Goal: Information Seeking & Learning: Learn about a topic

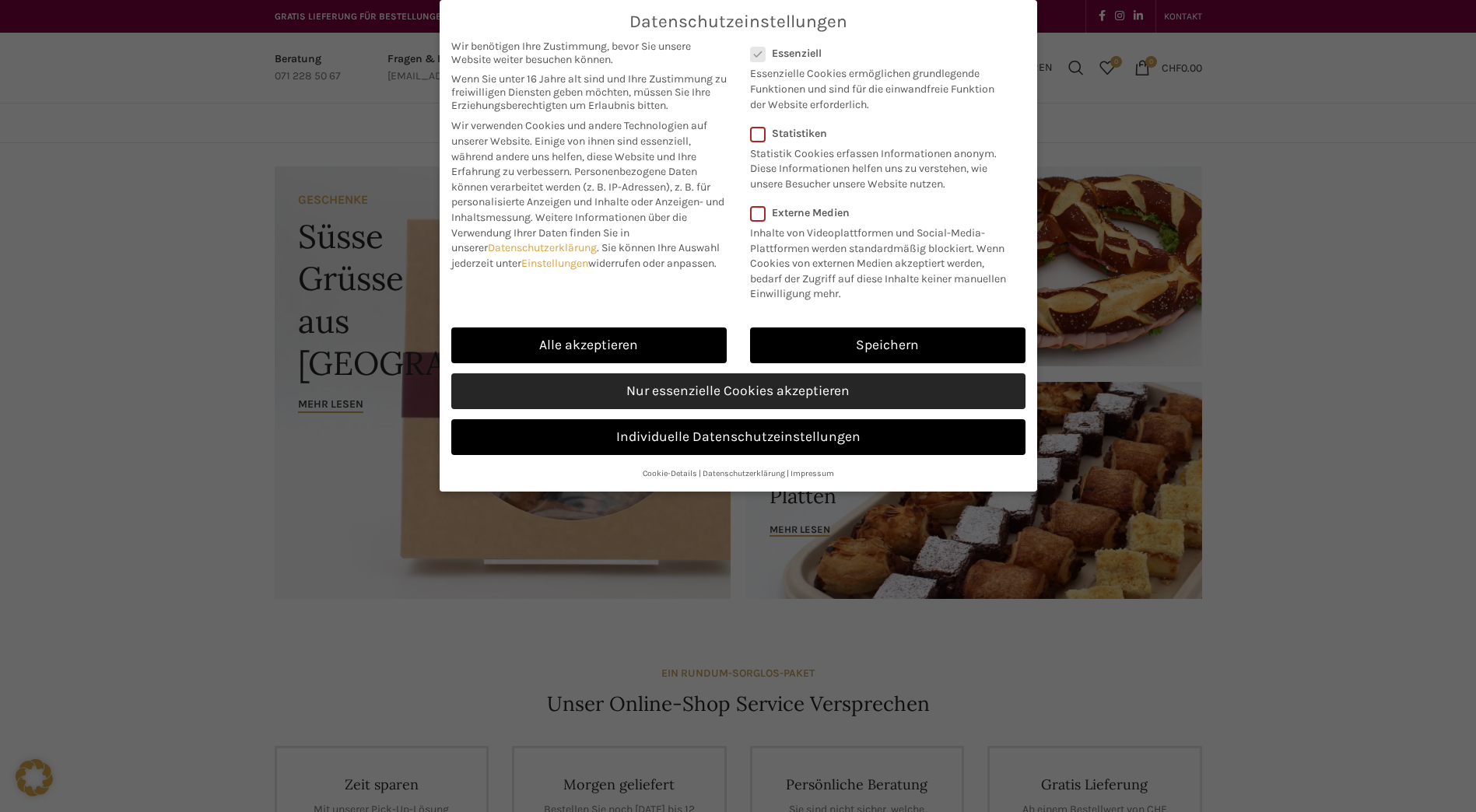
click at [746, 383] on link "Nur essenzielle Cookies akzeptieren" at bounding box center [738, 391] width 574 height 35
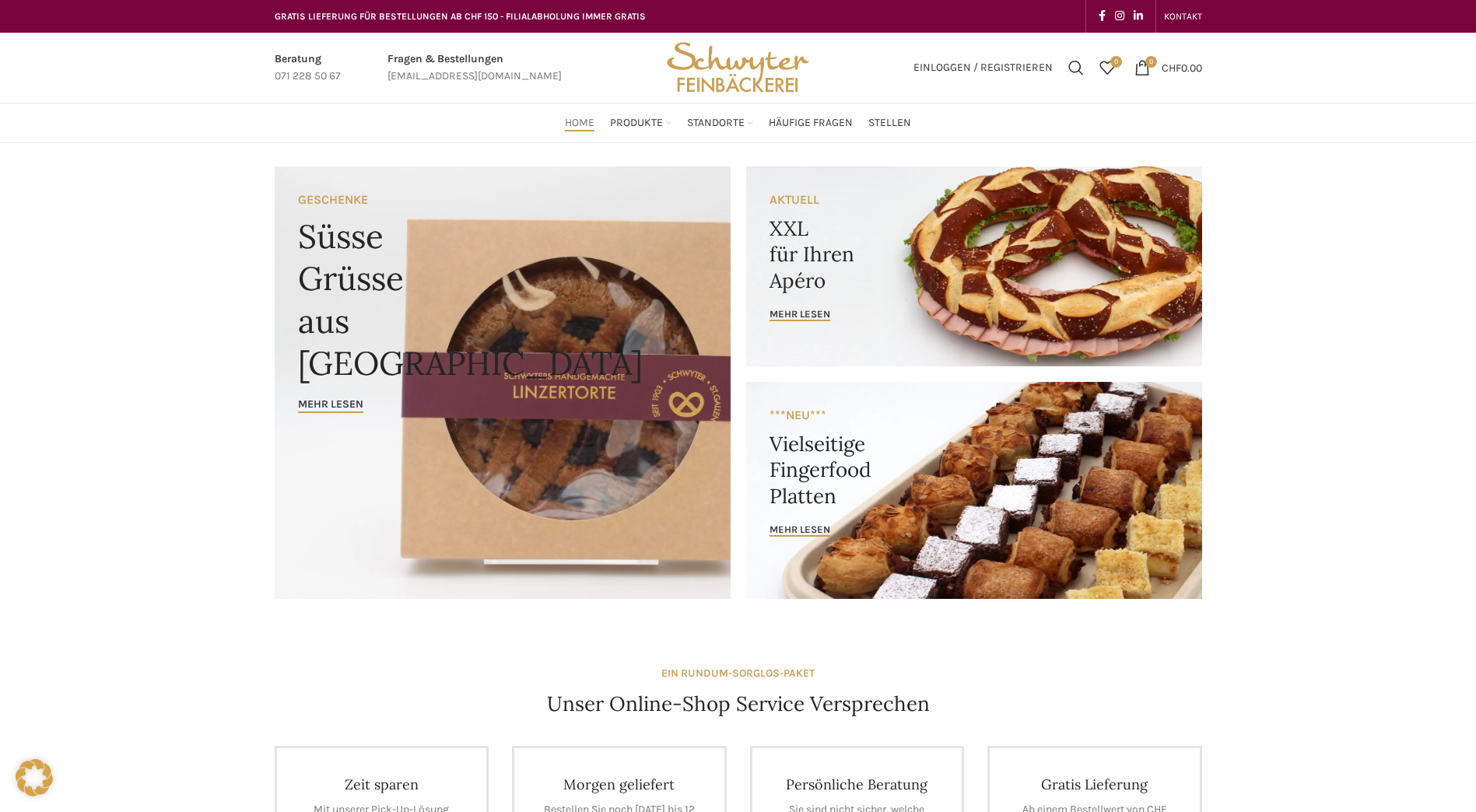
click at [907, 201] on link "Banner link" at bounding box center [975, 266] width 456 height 200
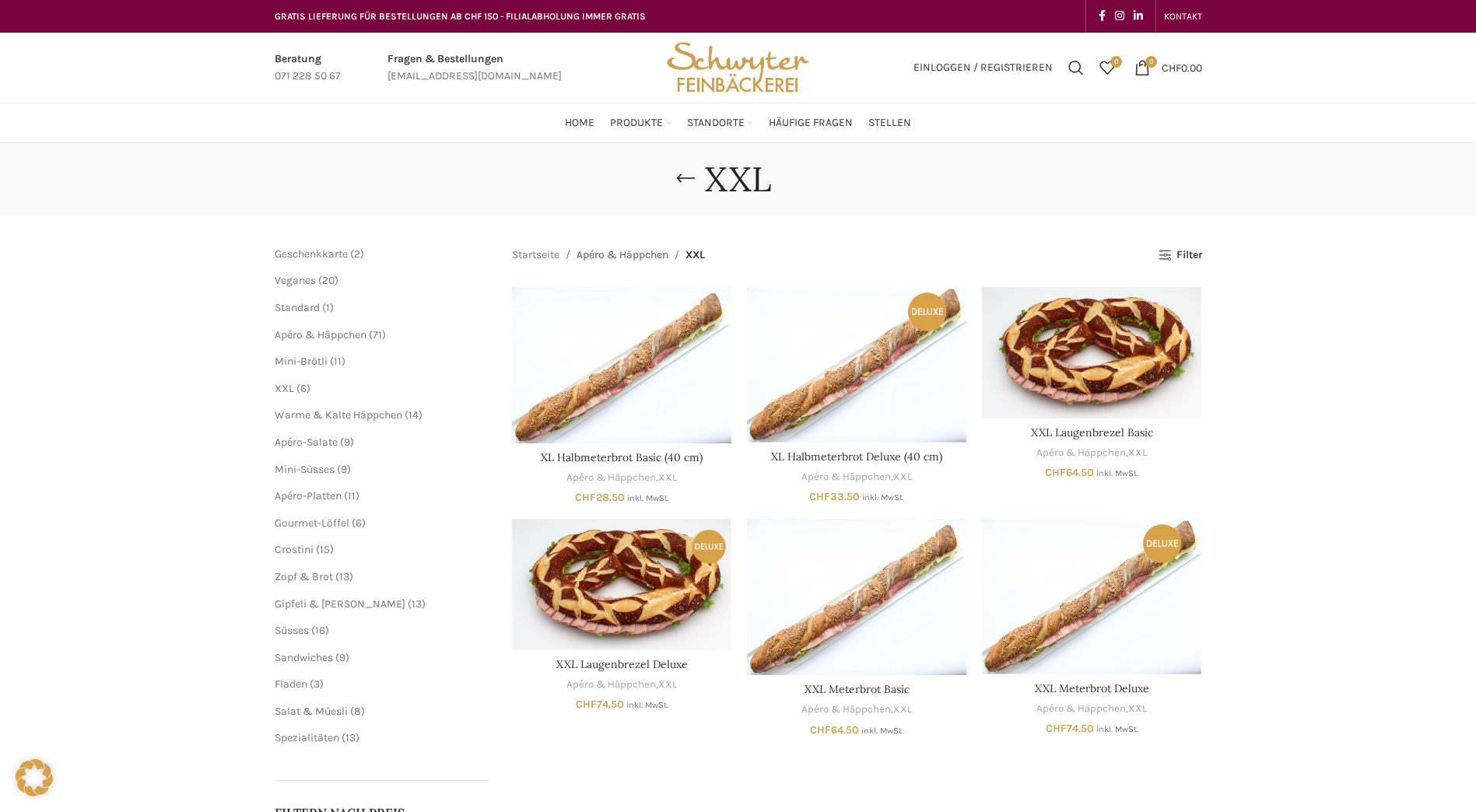
click at [626, 253] on link "Apéro & Häppchen" at bounding box center [622, 255] width 91 height 17
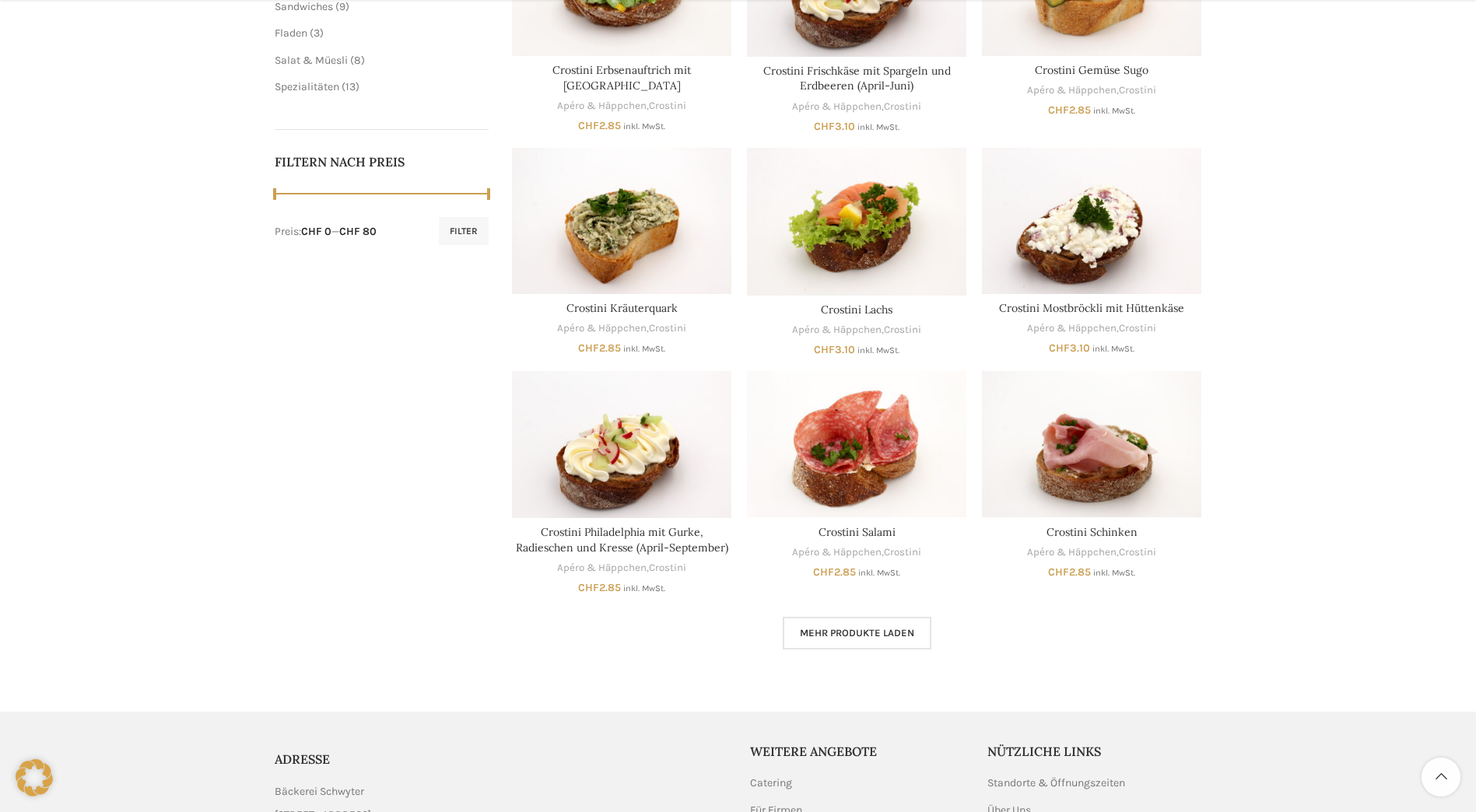
scroll to position [657, 0]
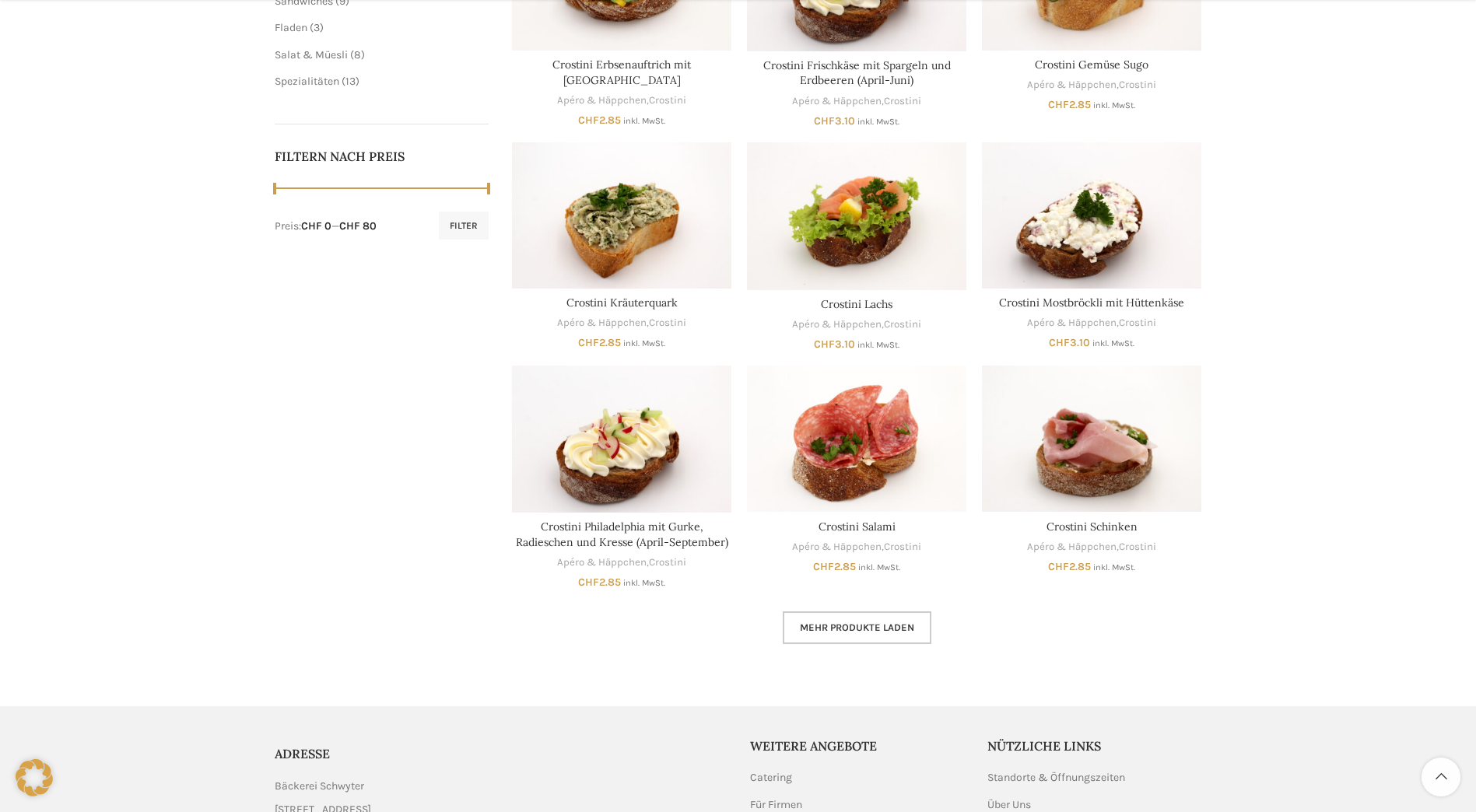
click at [883, 627] on span "Mehr Produkte laden" at bounding box center [856, 627] width 114 height 12
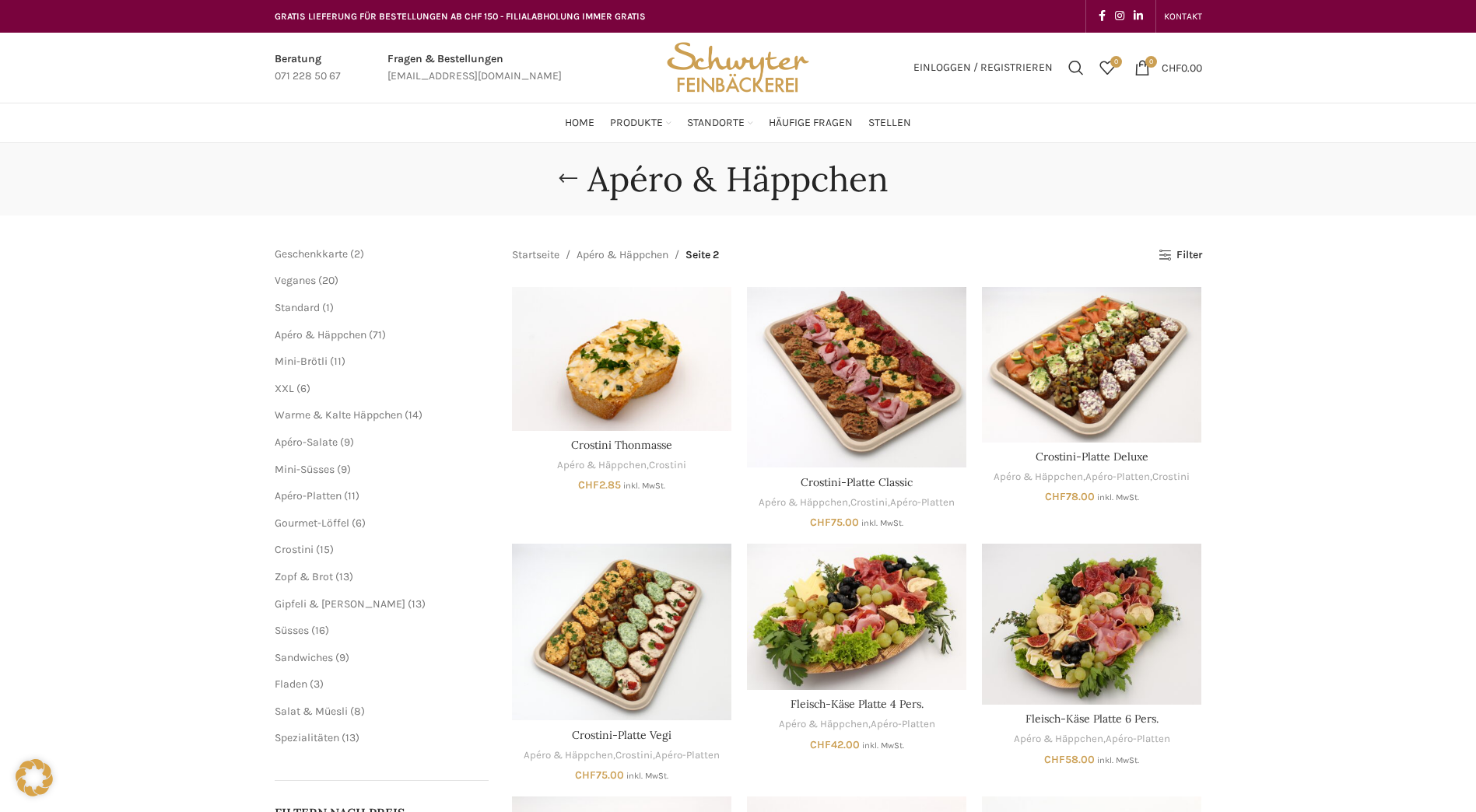
click at [321, 460] on ul "Mini-Brötli 11 11 Produkte XXL 6 6 Produkte Warme & Kalte Häppchen 14 14 Produk…" at bounding box center [382, 456] width 215 height 204
click at [326, 464] on span "Mini-Süsses" at bounding box center [304, 469] width 60 height 13
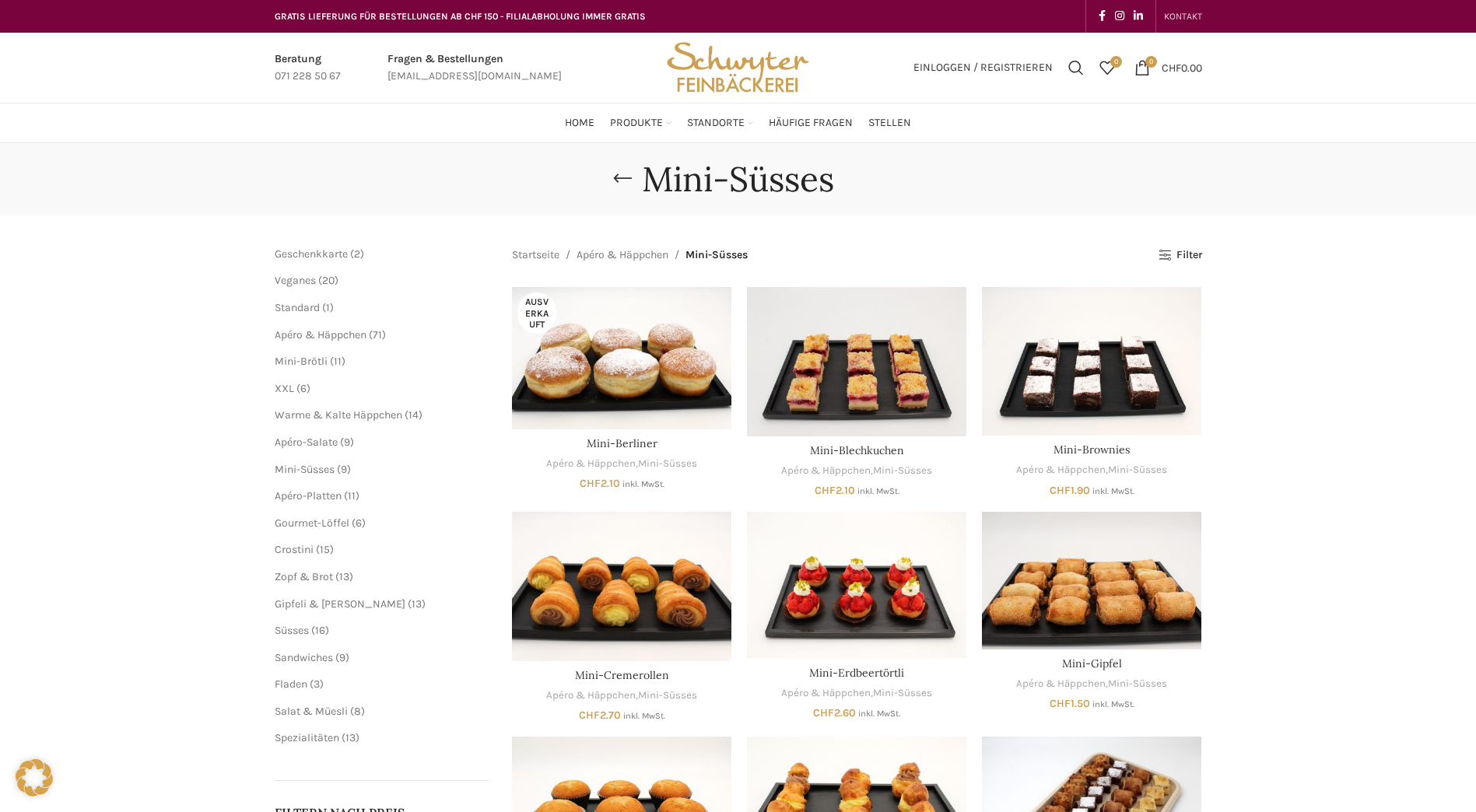
click at [1173, 17] on span "KONTAKT" at bounding box center [1183, 16] width 38 height 11
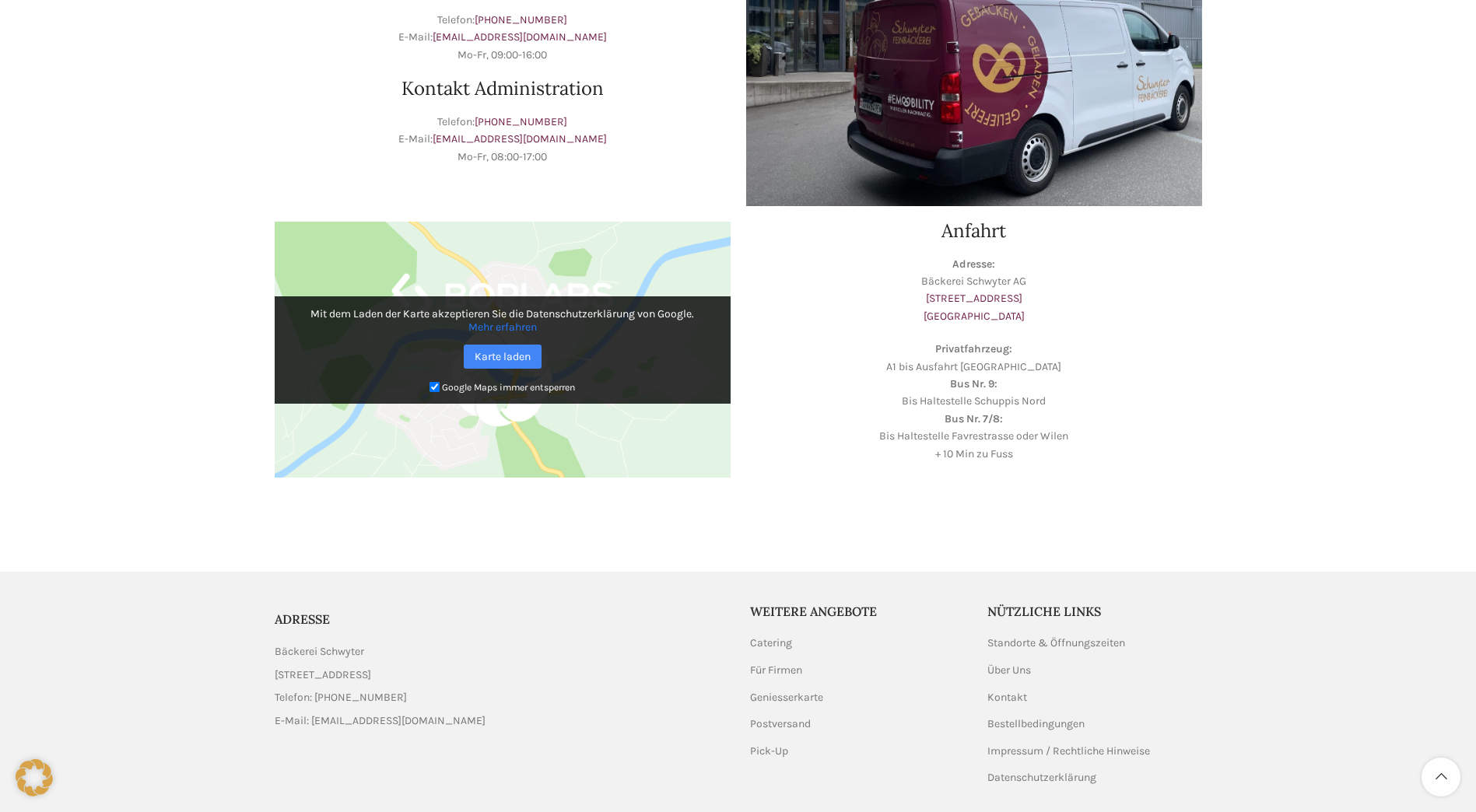
scroll to position [346, 0]
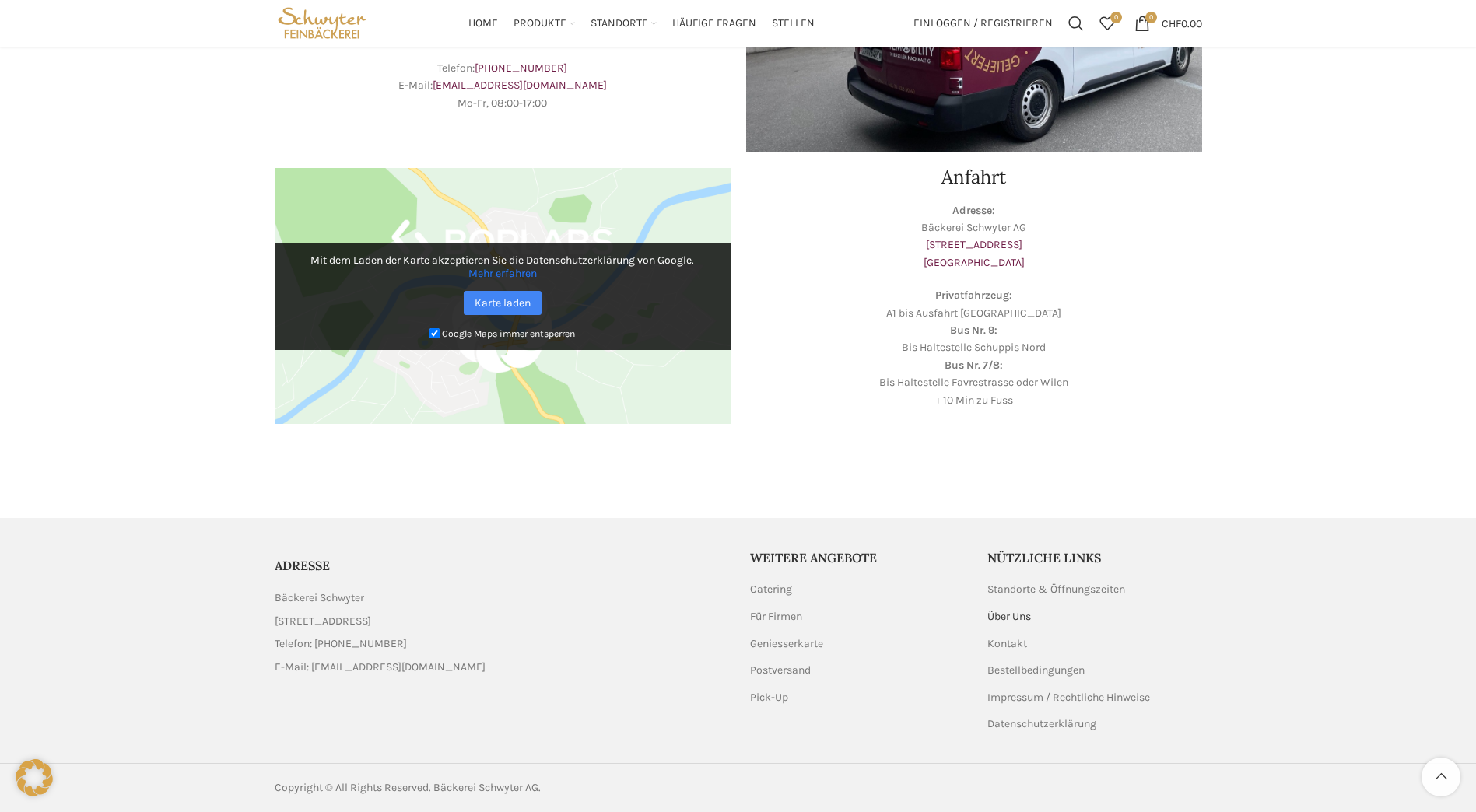
click at [1025, 614] on link "Über Uns" at bounding box center [1010, 617] width 45 height 16
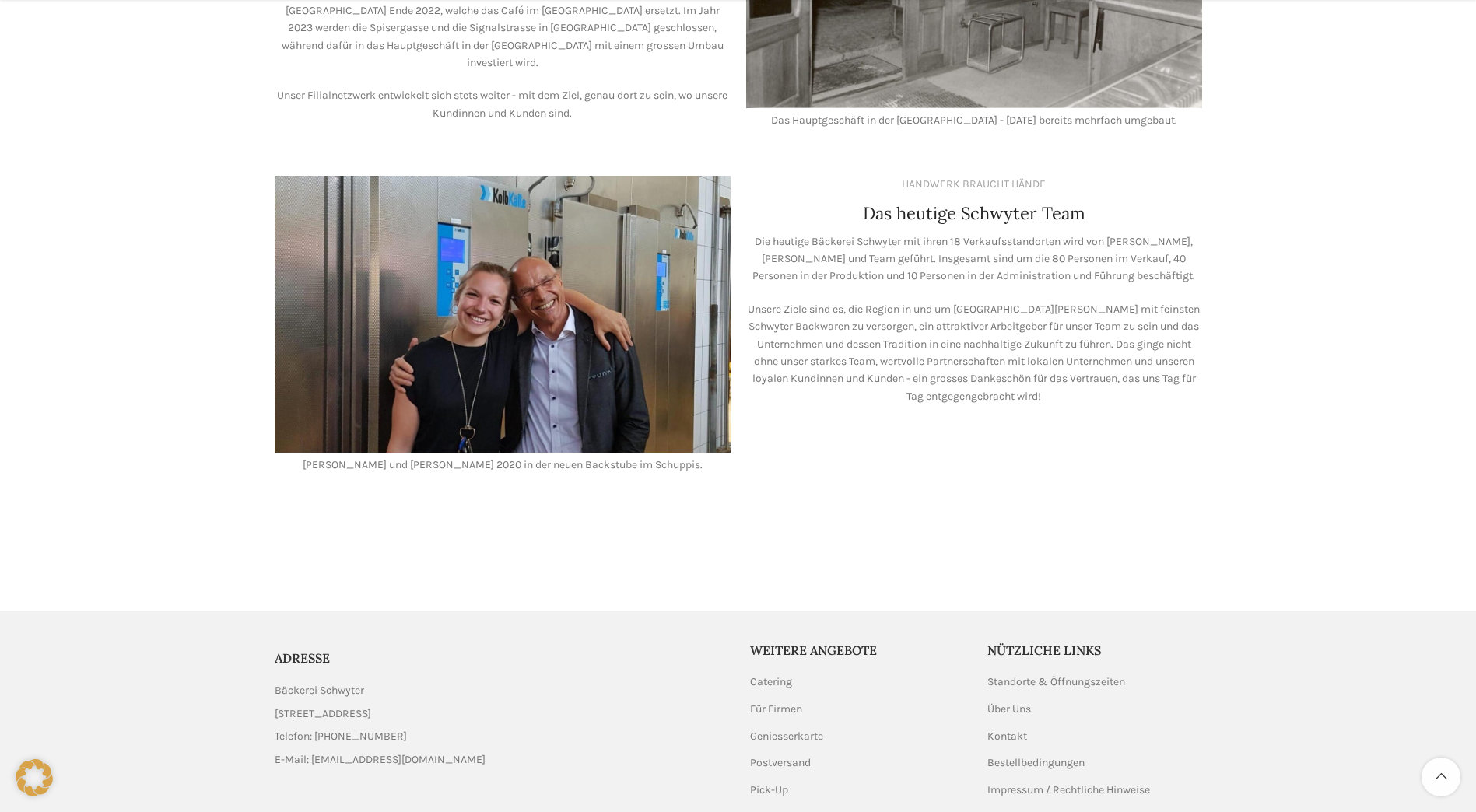
scroll to position [1281, 0]
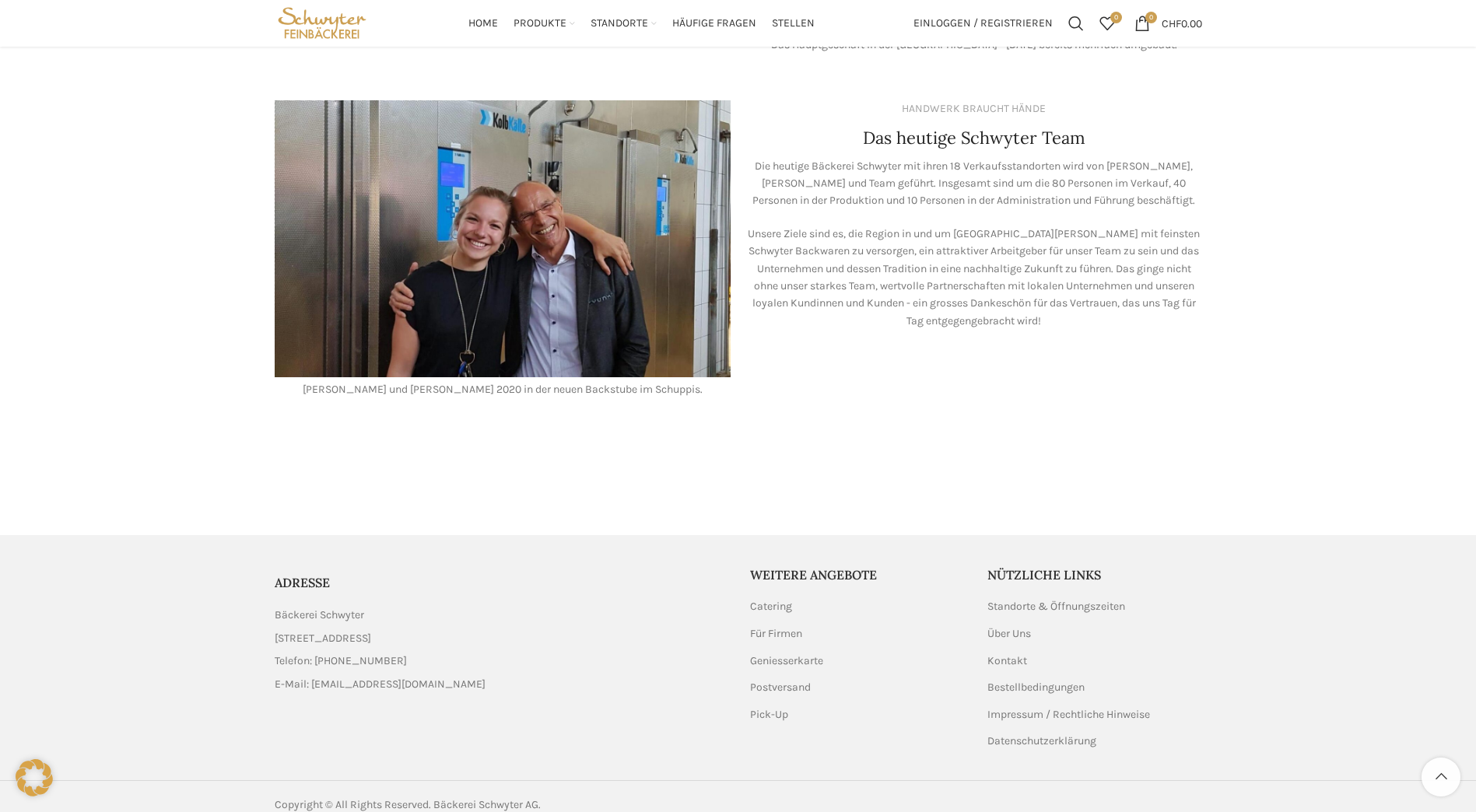
click at [1037, 635] on ul "Standorte & Öffnungszeiten Über Uns Kontakt Bestellbedingungen Impressum / Rech…" at bounding box center [1095, 674] width 215 height 150
click at [1027, 627] on link "Über Uns" at bounding box center [1010, 635] width 45 height 16
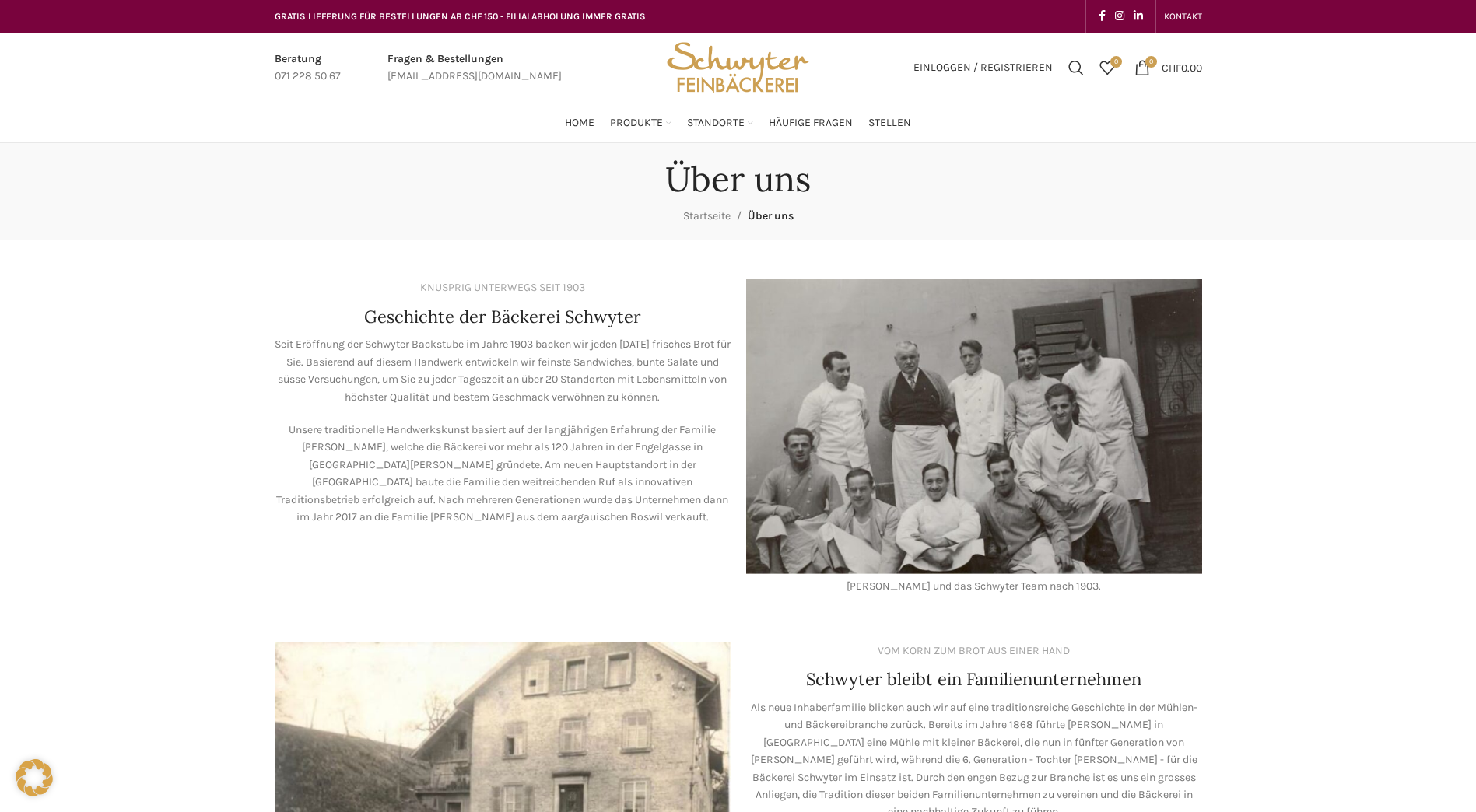
scroll to position [710, 0]
